Goal: Information Seeking & Learning: Stay updated

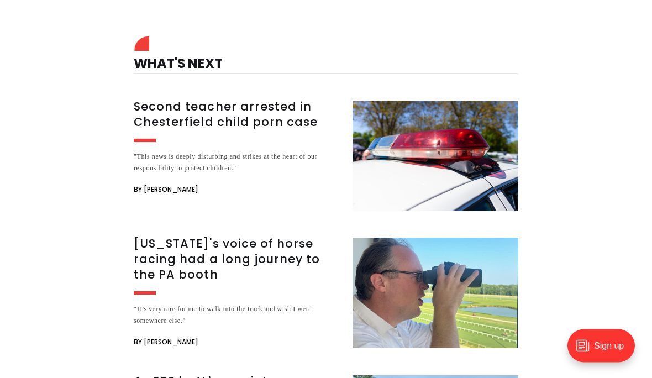
scroll to position [1658, 0]
click at [262, 99] on h3 "Second teacher arrested in Chesterfield child porn case" at bounding box center [237, 114] width 206 height 31
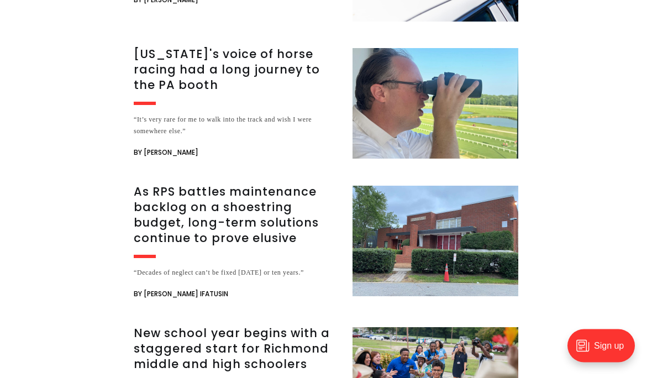
scroll to position [1848, 0]
click at [255, 184] on h3 "As RPS battles maintenance backlog on a shoestring budget, long-term solutions …" at bounding box center [237, 215] width 206 height 62
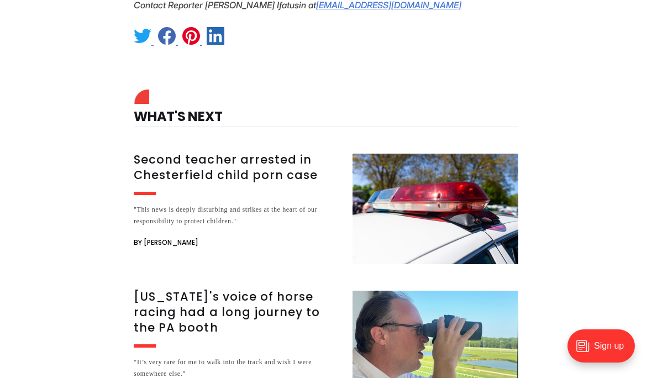
scroll to position [1593, 0]
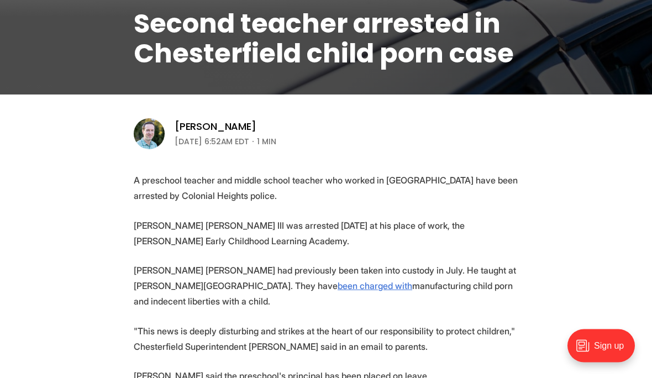
scroll to position [256, 0]
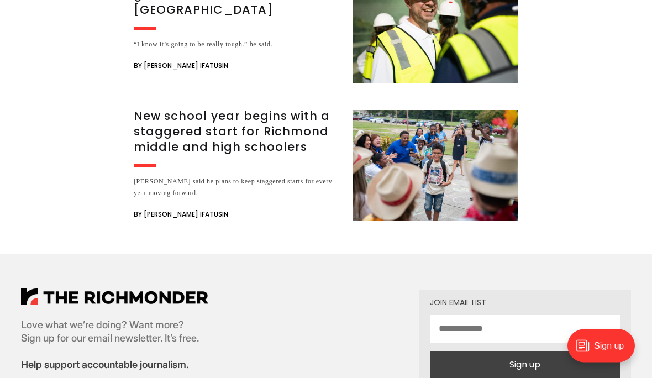
scroll to position [3080, 0]
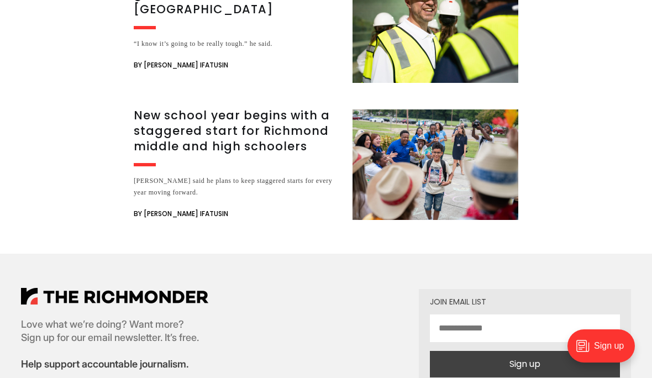
click at [225, 154] on h3 "New school year begins with a staggered start for Richmond middle and high scho…" at bounding box center [237, 131] width 206 height 46
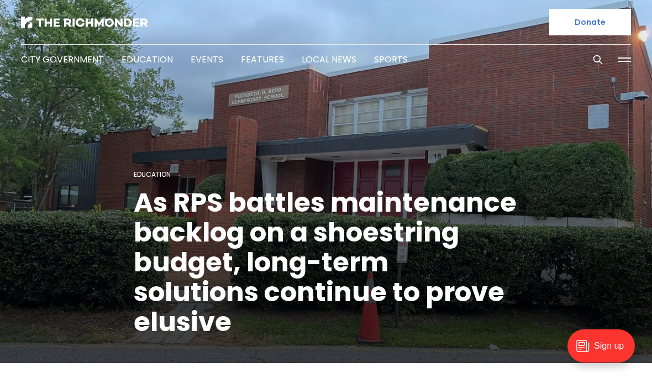
scroll to position [3130, 0]
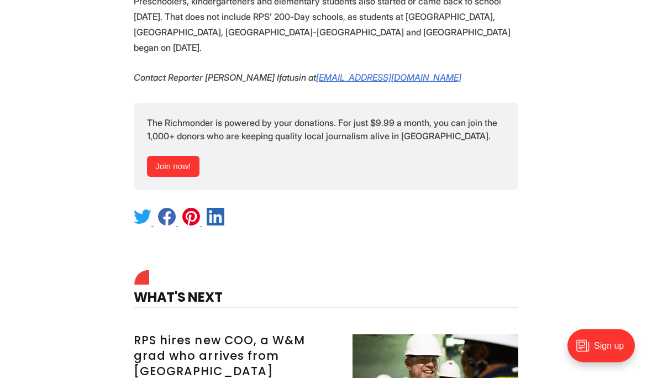
scroll to position [1846, 0]
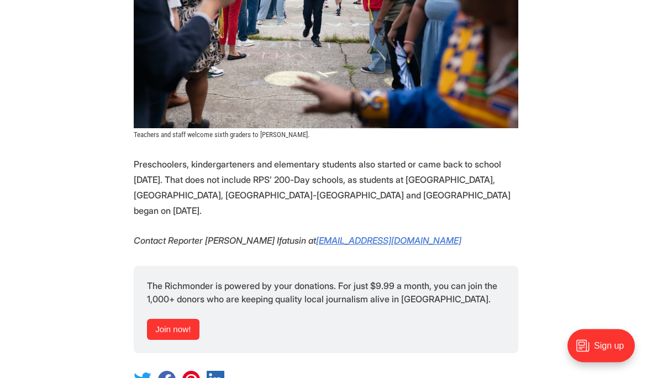
scroll to position [1660, 0]
